Goal: Transaction & Acquisition: Subscribe to service/newsletter

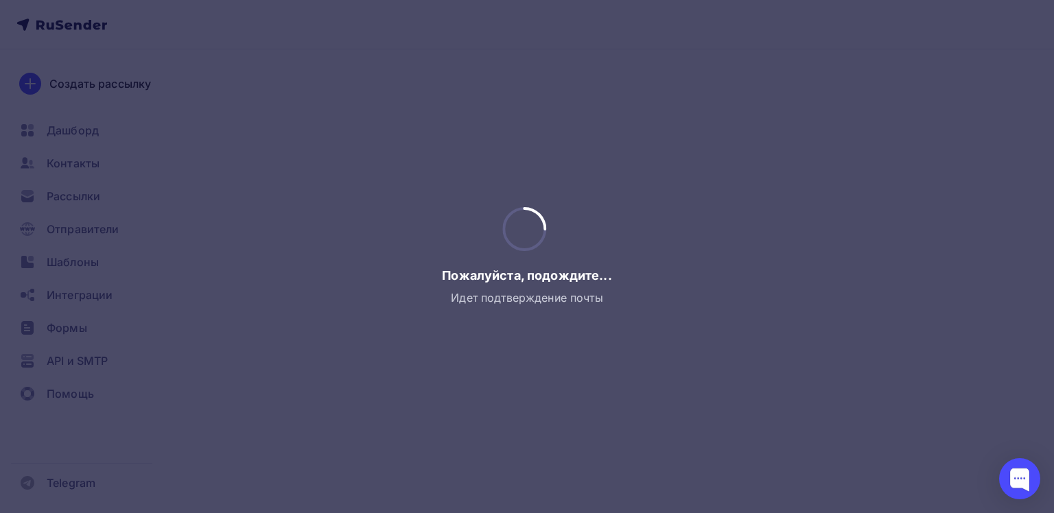
drag, startPoint x: 257, startPoint y: 189, endPoint x: 250, endPoint y: 253, distance: 64.8
click at [250, 253] on div at bounding box center [527, 256] width 1054 height 513
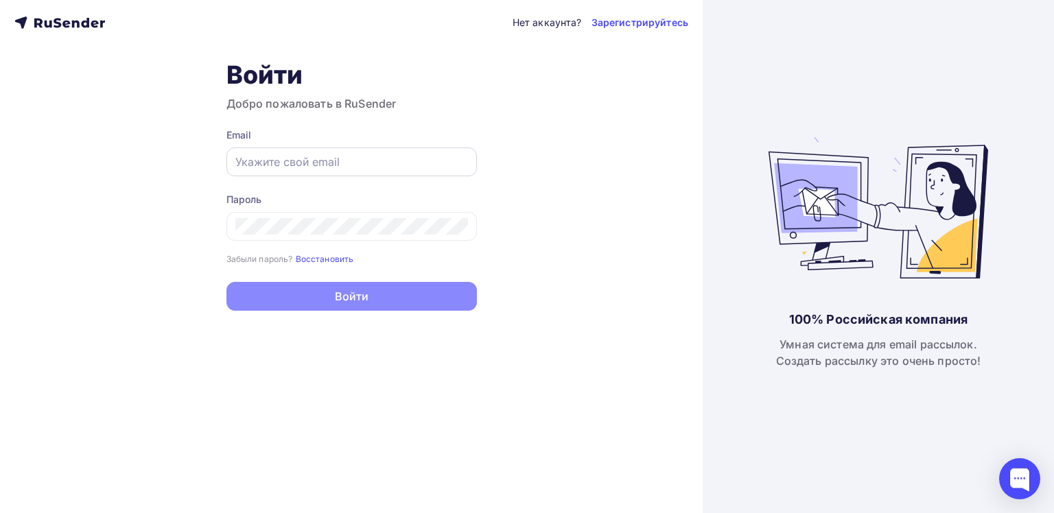
click at [277, 151] on div at bounding box center [351, 161] width 250 height 29
click at [277, 163] on input "text" at bounding box center [351, 162] width 233 height 16
type input "[EMAIL_ADDRESS][DOMAIN_NAME]"
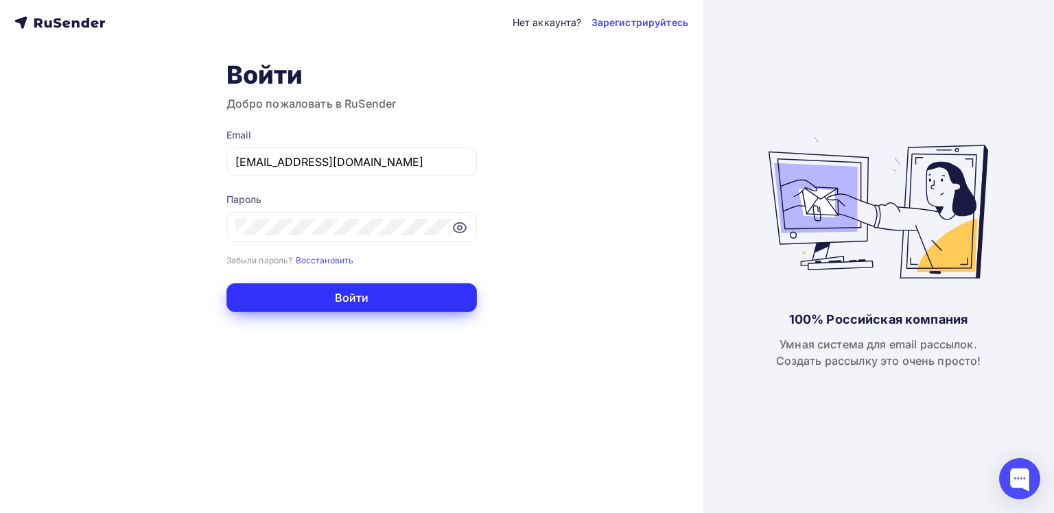
click at [296, 301] on button "Войти" at bounding box center [351, 297] width 250 height 29
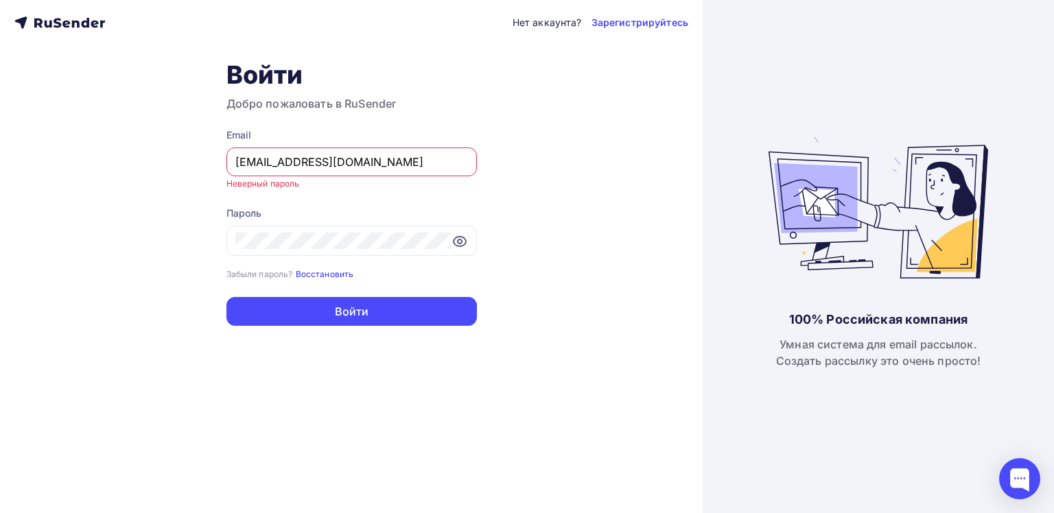
click at [310, 269] on small "Восстановить" at bounding box center [325, 274] width 58 height 10
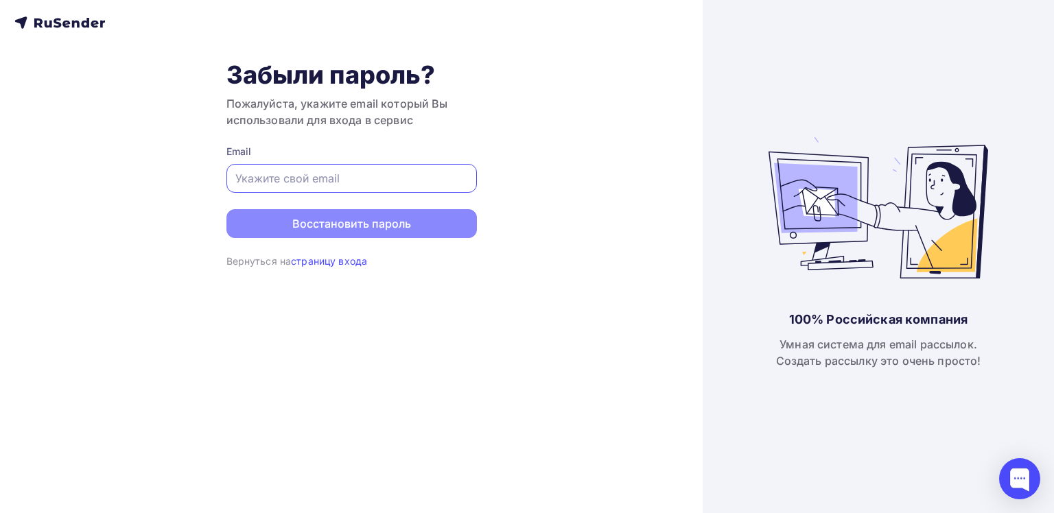
click at [331, 176] on input "text" at bounding box center [351, 178] width 233 height 16
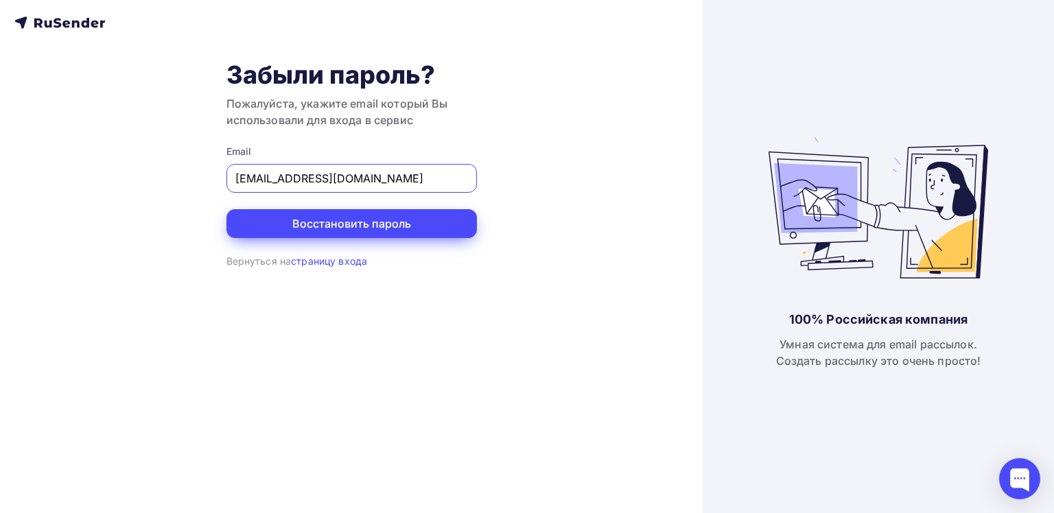
type input "[EMAIL_ADDRESS][DOMAIN_NAME]"
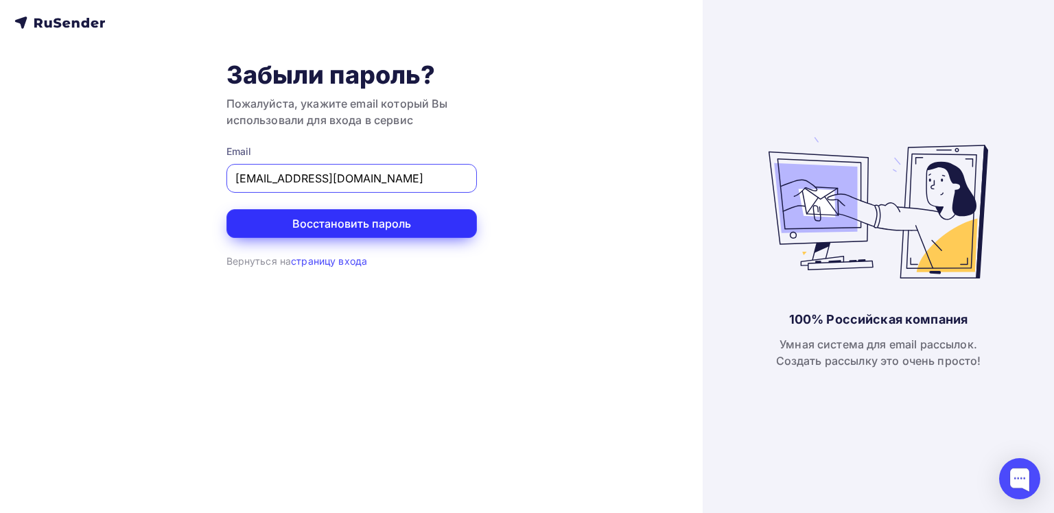
click at [327, 233] on button "Восстановить пароль" at bounding box center [351, 223] width 250 height 29
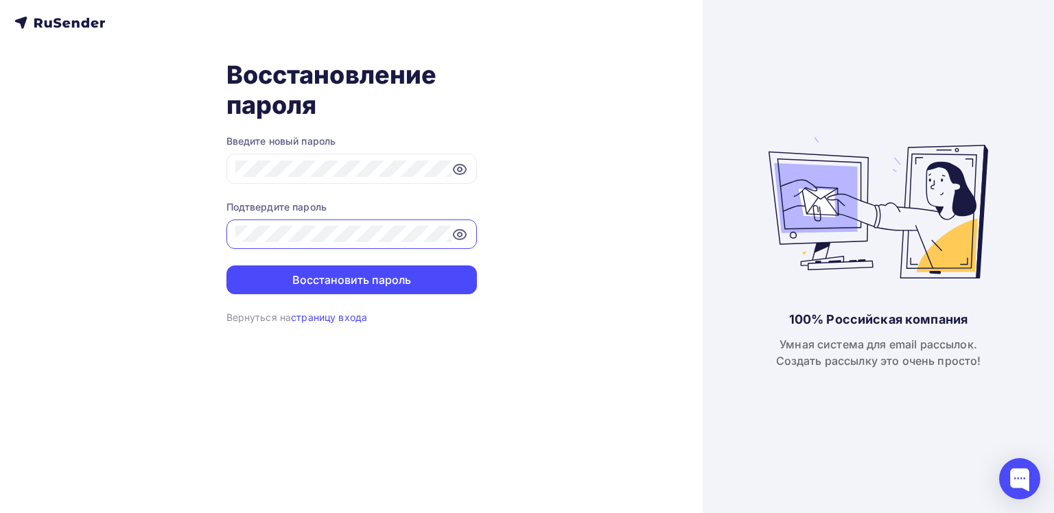
click at [226, 265] on button "Восстановить пароль" at bounding box center [351, 279] width 250 height 29
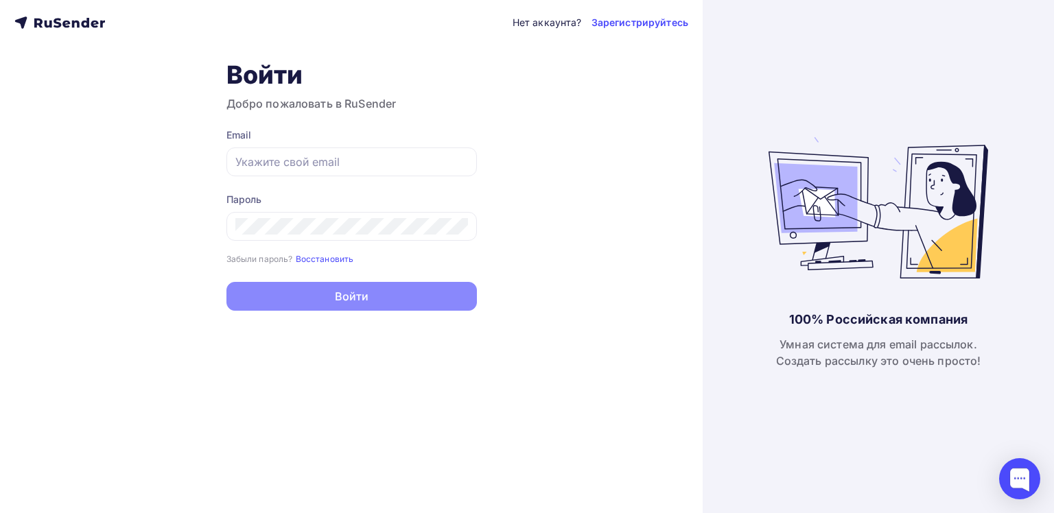
type input "[EMAIL_ADDRESS][DOMAIN_NAME]"
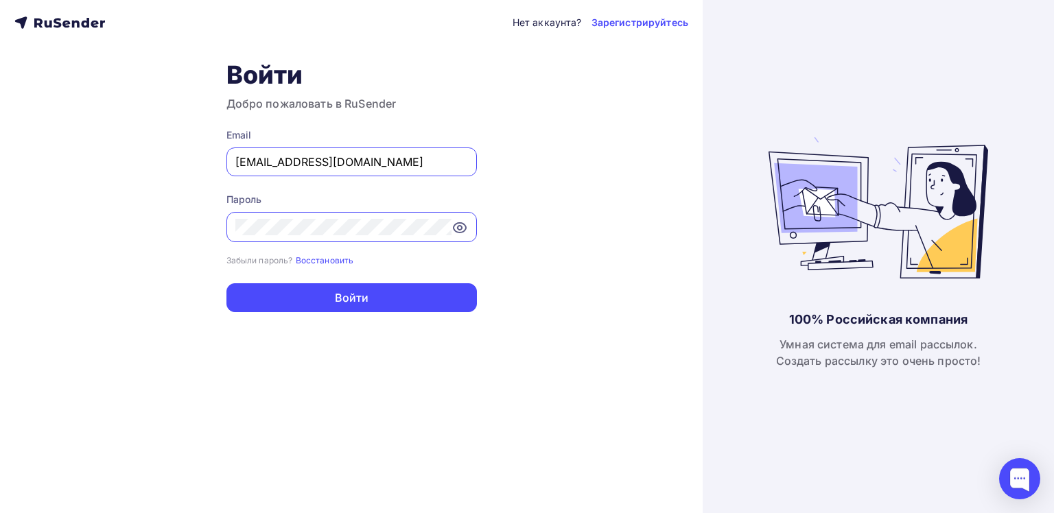
click at [123, 212] on div "Нет аккаунта? Зарегистрируйтесь Войти Добро пожаловать в RuSender Email [EMAIL_…" at bounding box center [351, 256] width 702 height 513
click at [226, 283] on button "Войти" at bounding box center [351, 297] width 250 height 29
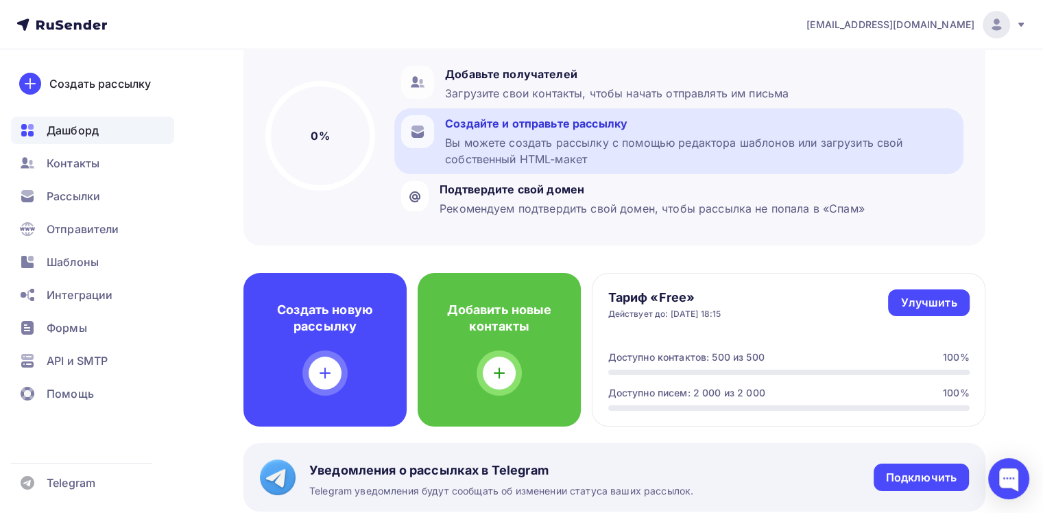
scroll to position [274, 0]
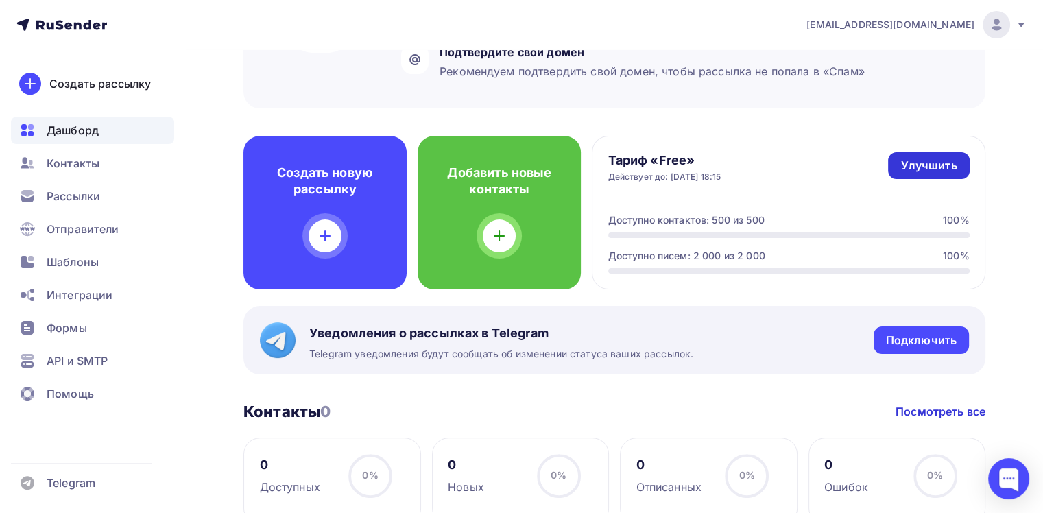
click at [941, 174] on link "Улучшить" at bounding box center [928, 165] width 81 height 27
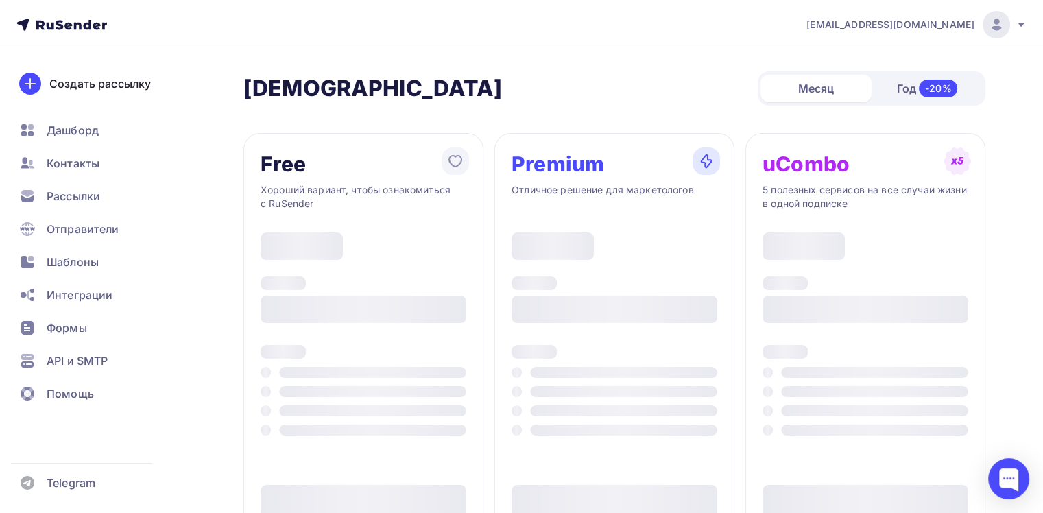
type input "500"
type input "100"
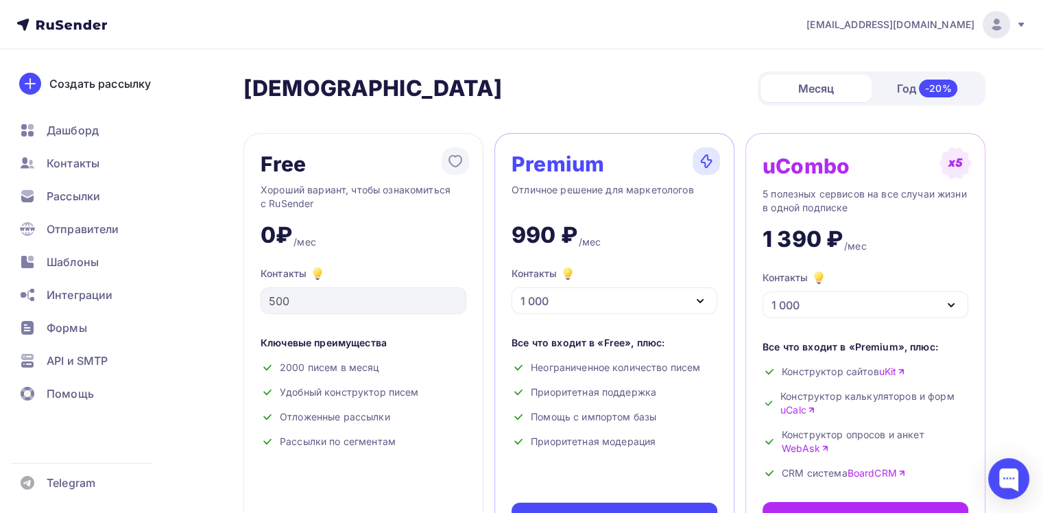
click at [673, 305] on div "1 000" at bounding box center [615, 300] width 206 height 27
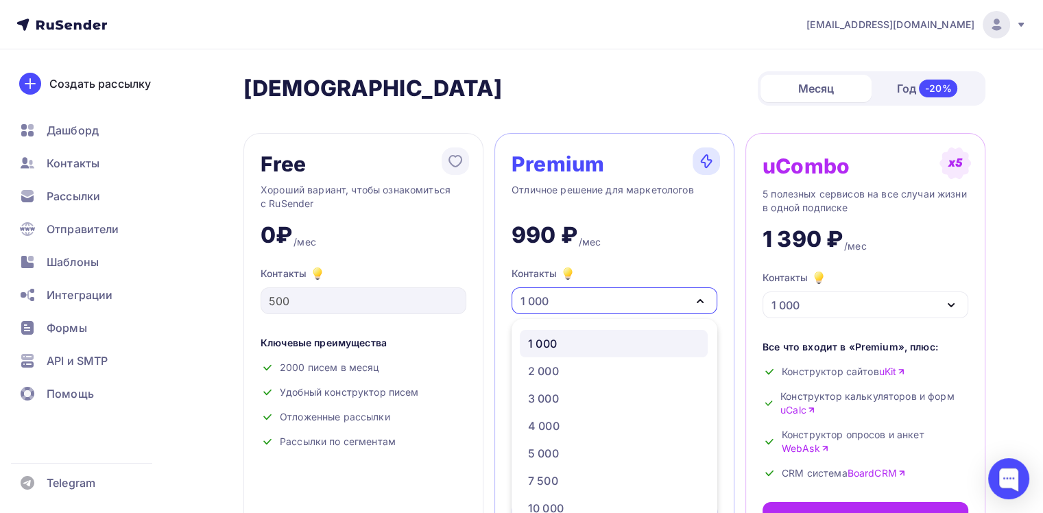
scroll to position [32, 0]
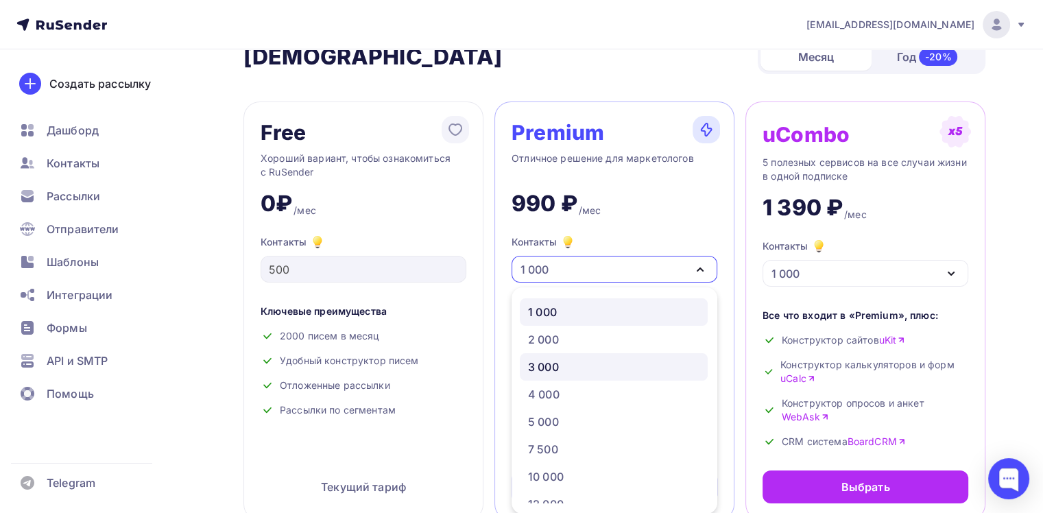
click at [595, 359] on div "3 000" at bounding box center [613, 367] width 171 height 16
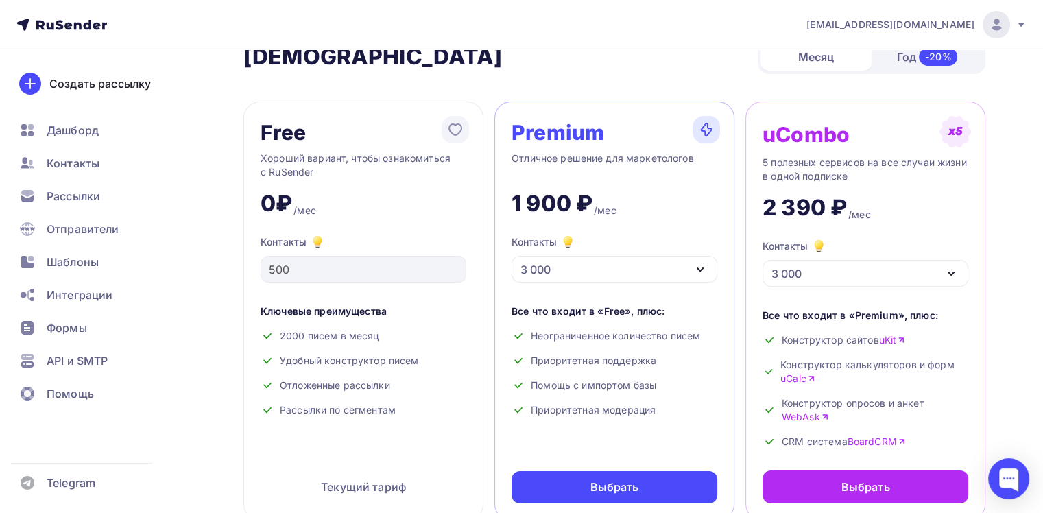
click at [628, 262] on div "3 000" at bounding box center [615, 269] width 206 height 27
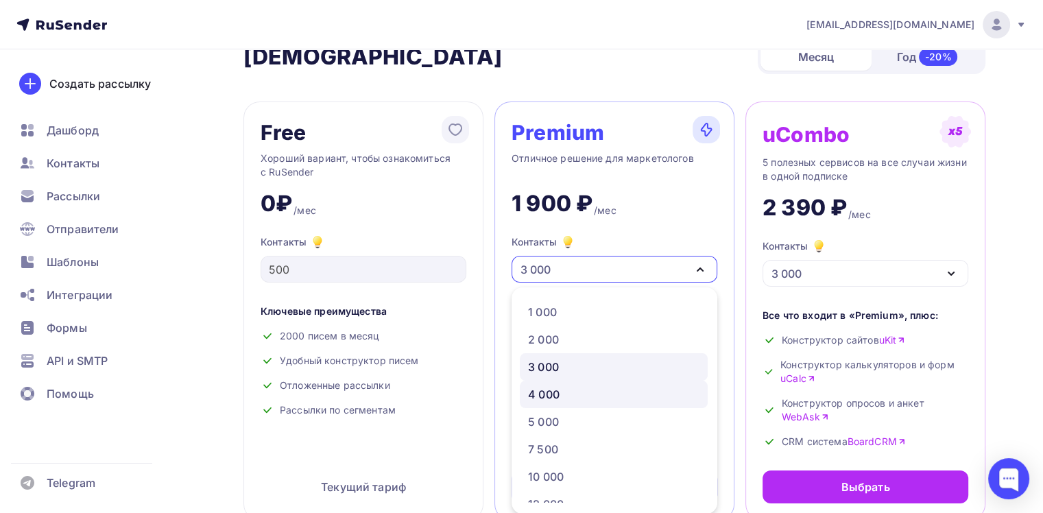
click at [528, 390] on div "4 000" at bounding box center [544, 394] width 32 height 16
